Goal: Transaction & Acquisition: Purchase product/service

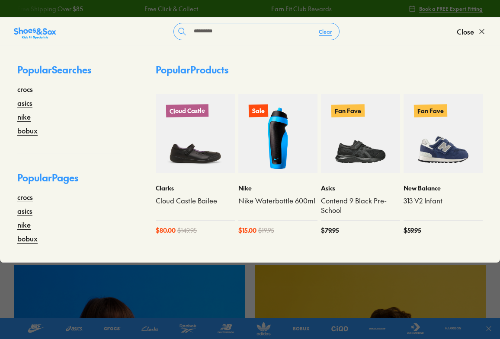
type input "*********"
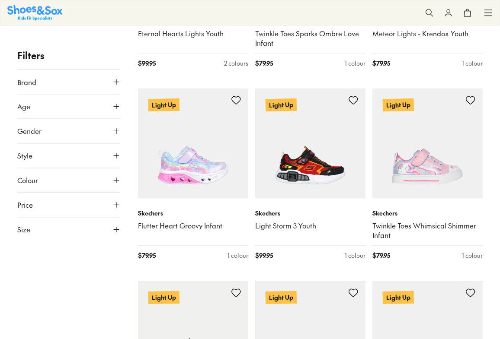
scroll to position [629, 0]
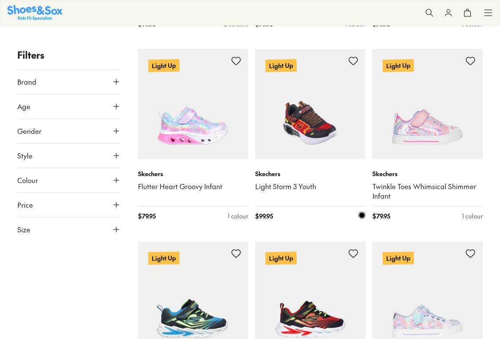
click at [304, 151] on img at bounding box center [310, 104] width 110 height 110
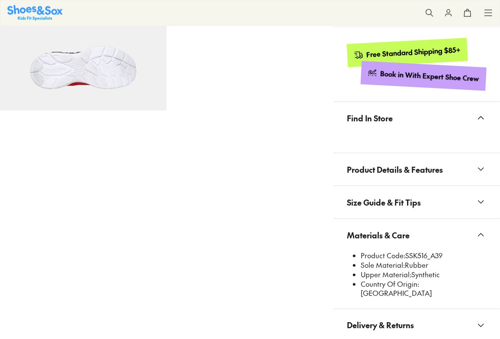
select select "*"
